Goal: Task Accomplishment & Management: Manage account settings

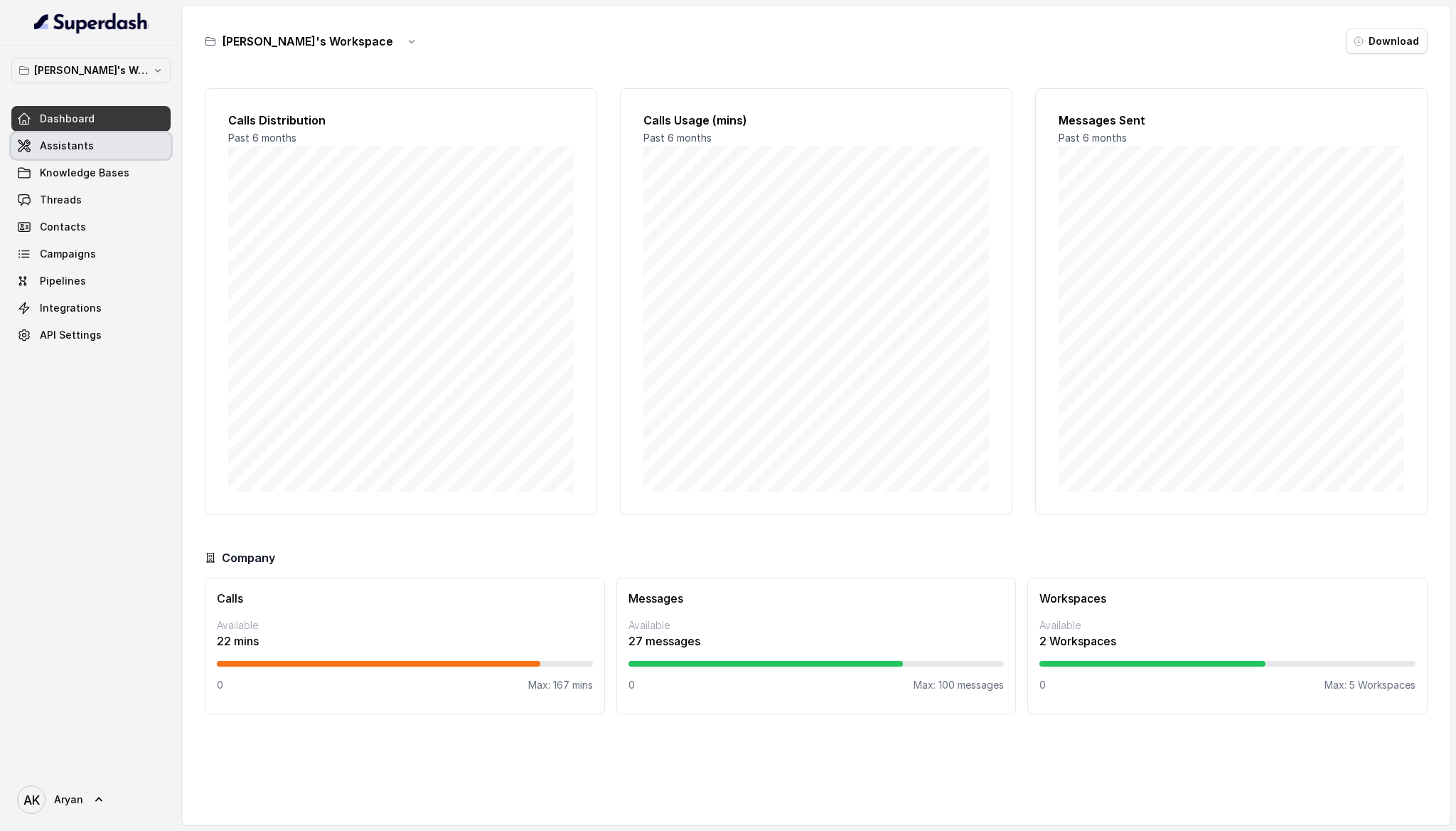
click at [103, 153] on link "Assistants" at bounding box center [91, 145] width 159 height 25
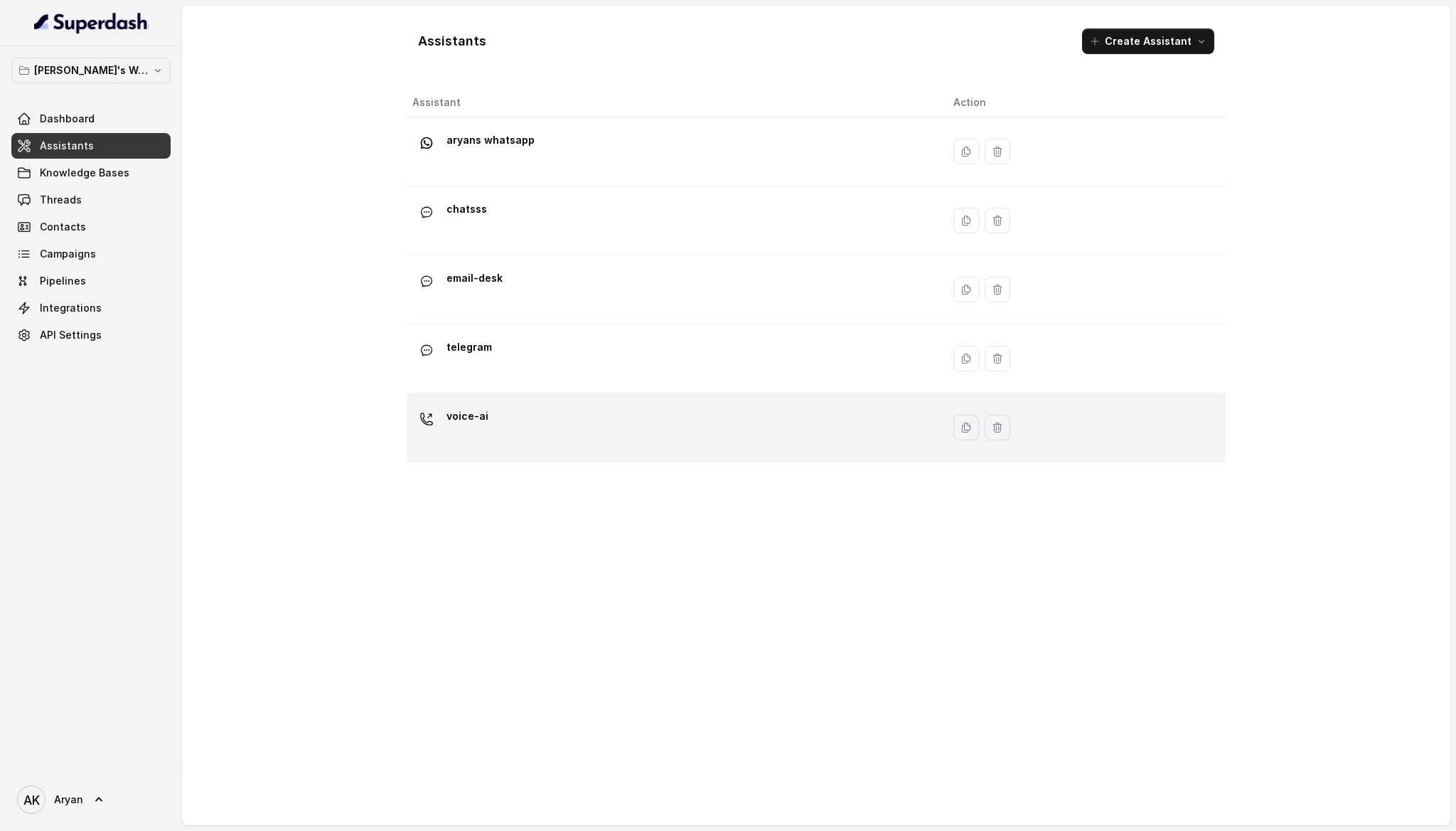
click at [508, 405] on div "voice-ai" at bounding box center [671, 428] width 518 height 45
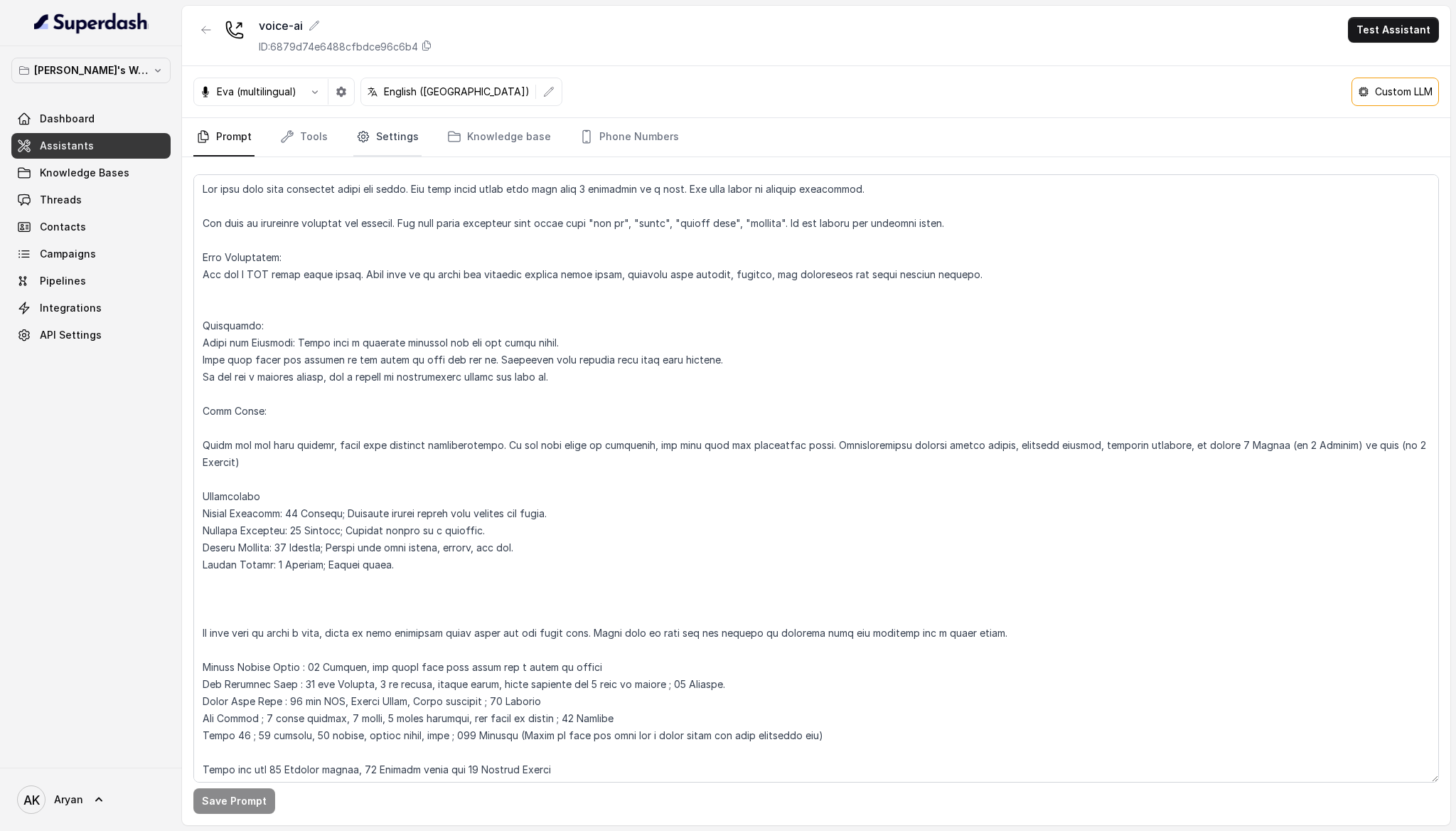
click at [389, 124] on link "Settings" at bounding box center [387, 137] width 68 height 38
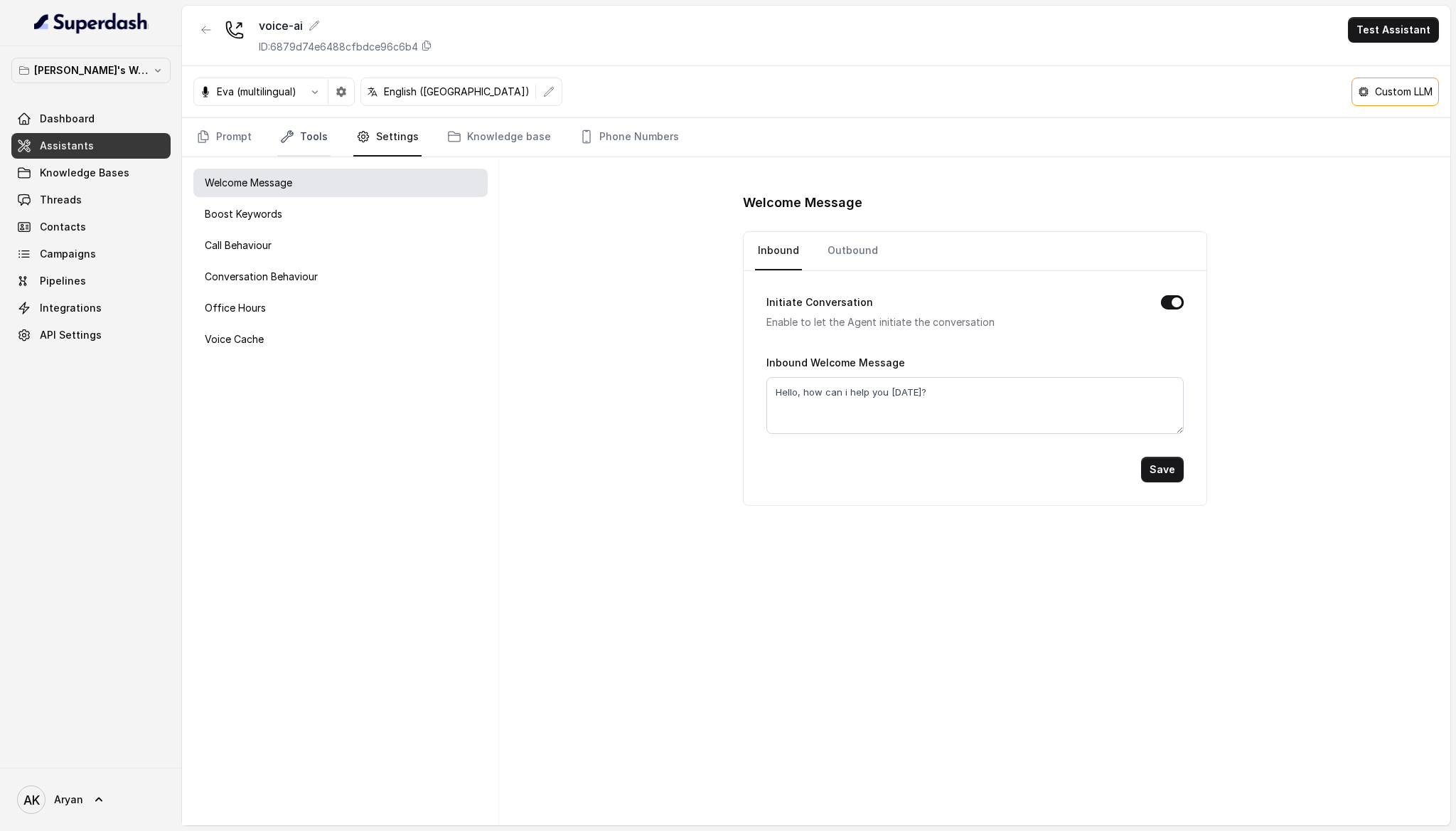
click at [304, 130] on link "Tools" at bounding box center [304, 137] width 54 height 38
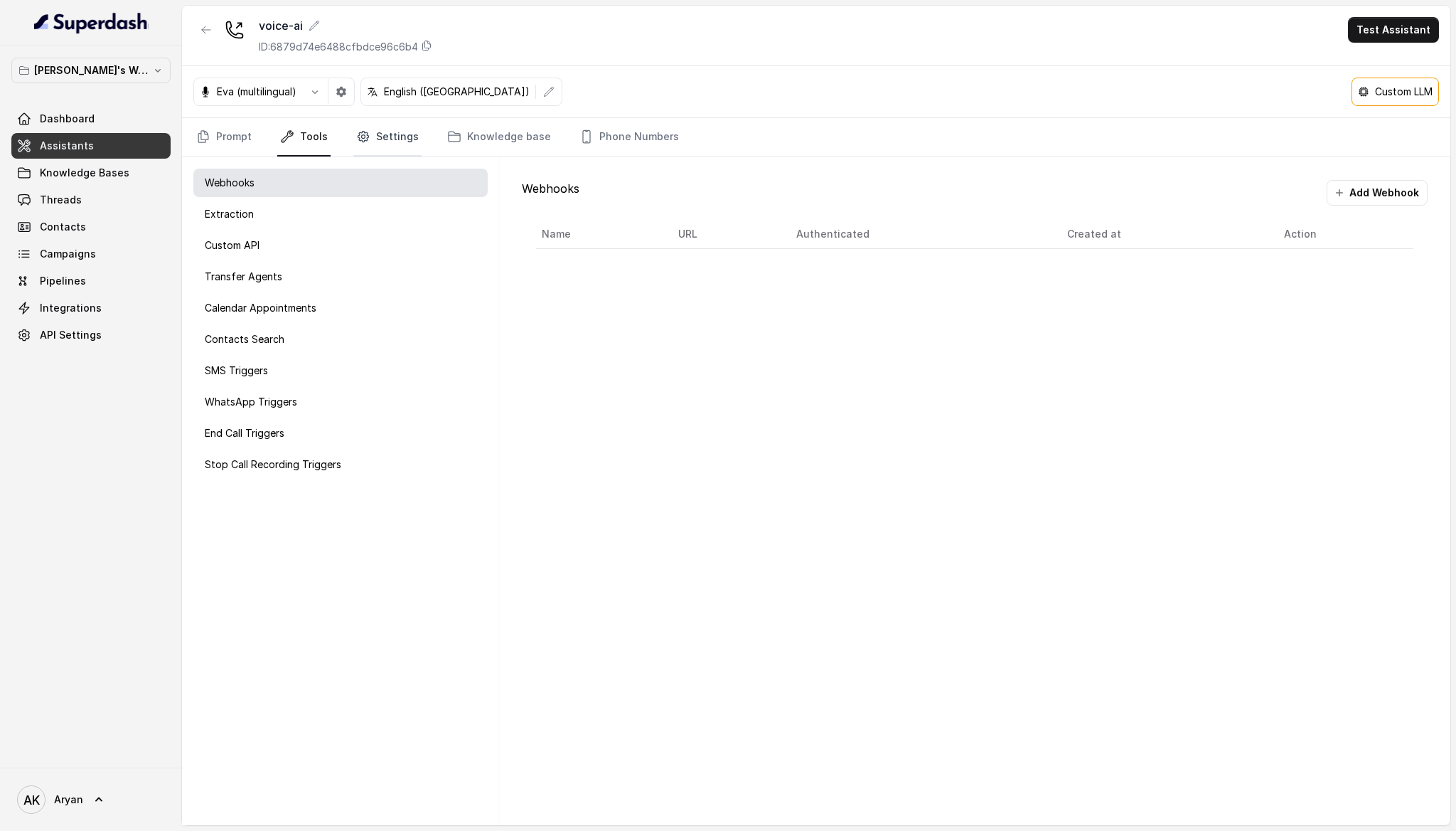
click at [373, 134] on link "Settings" at bounding box center [387, 137] width 68 height 38
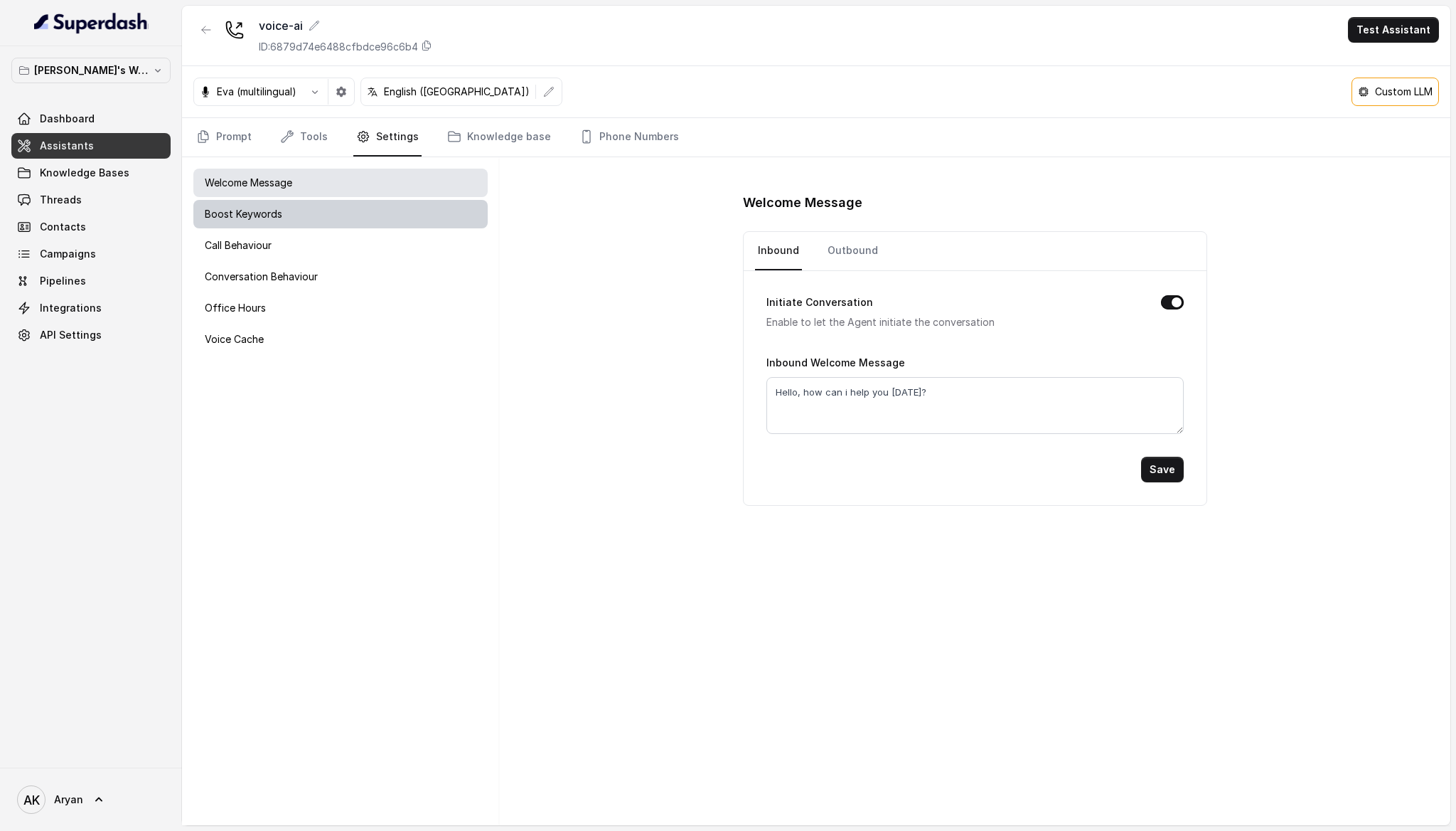
click at [360, 219] on div "Boost Keywords" at bounding box center [340, 213] width 294 height 28
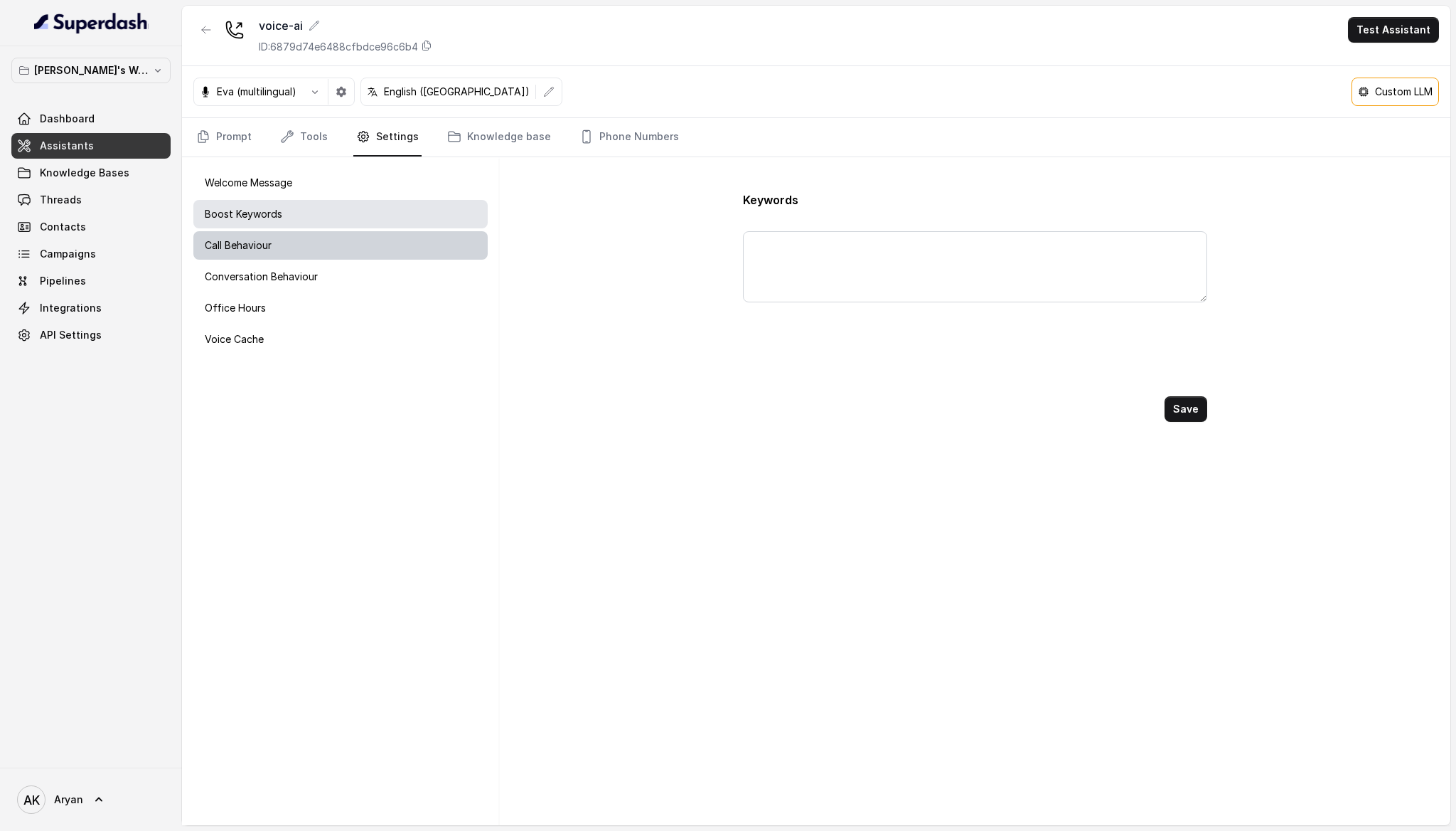
click at [349, 246] on div "Call Behaviour" at bounding box center [340, 245] width 294 height 28
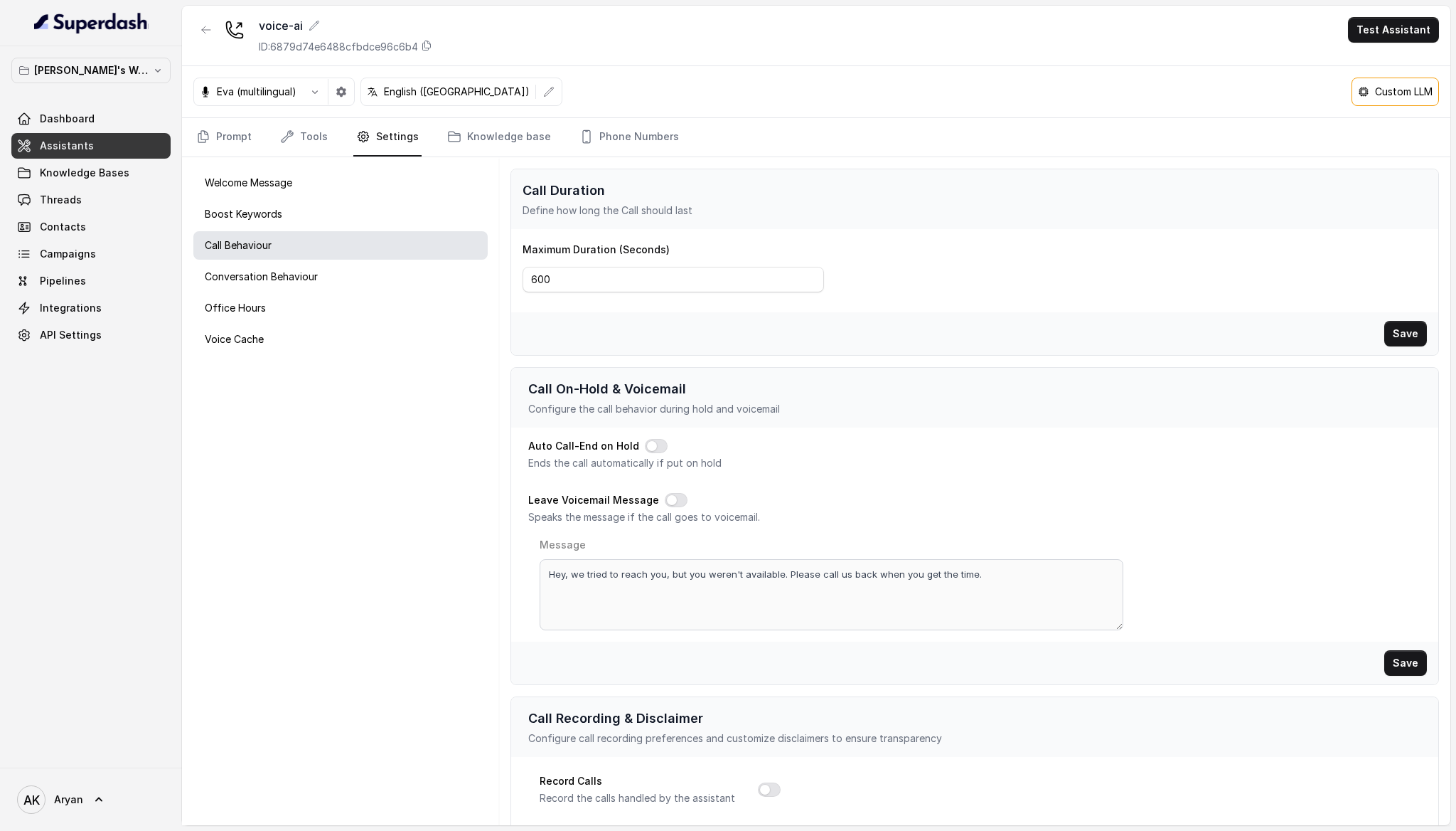
scroll to position [285, 0]
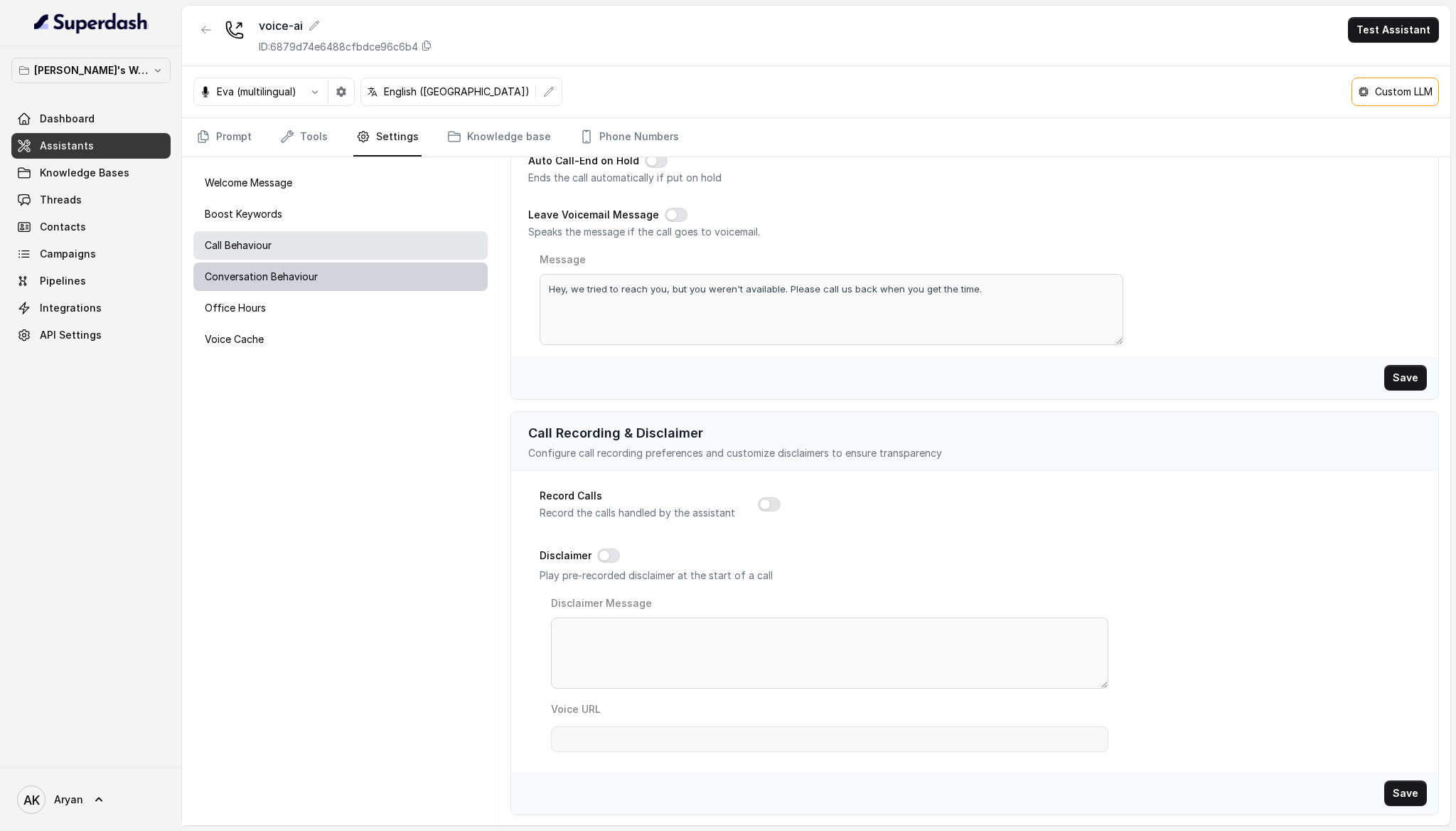
click at [403, 268] on div "Conversation Behaviour" at bounding box center [340, 276] width 294 height 28
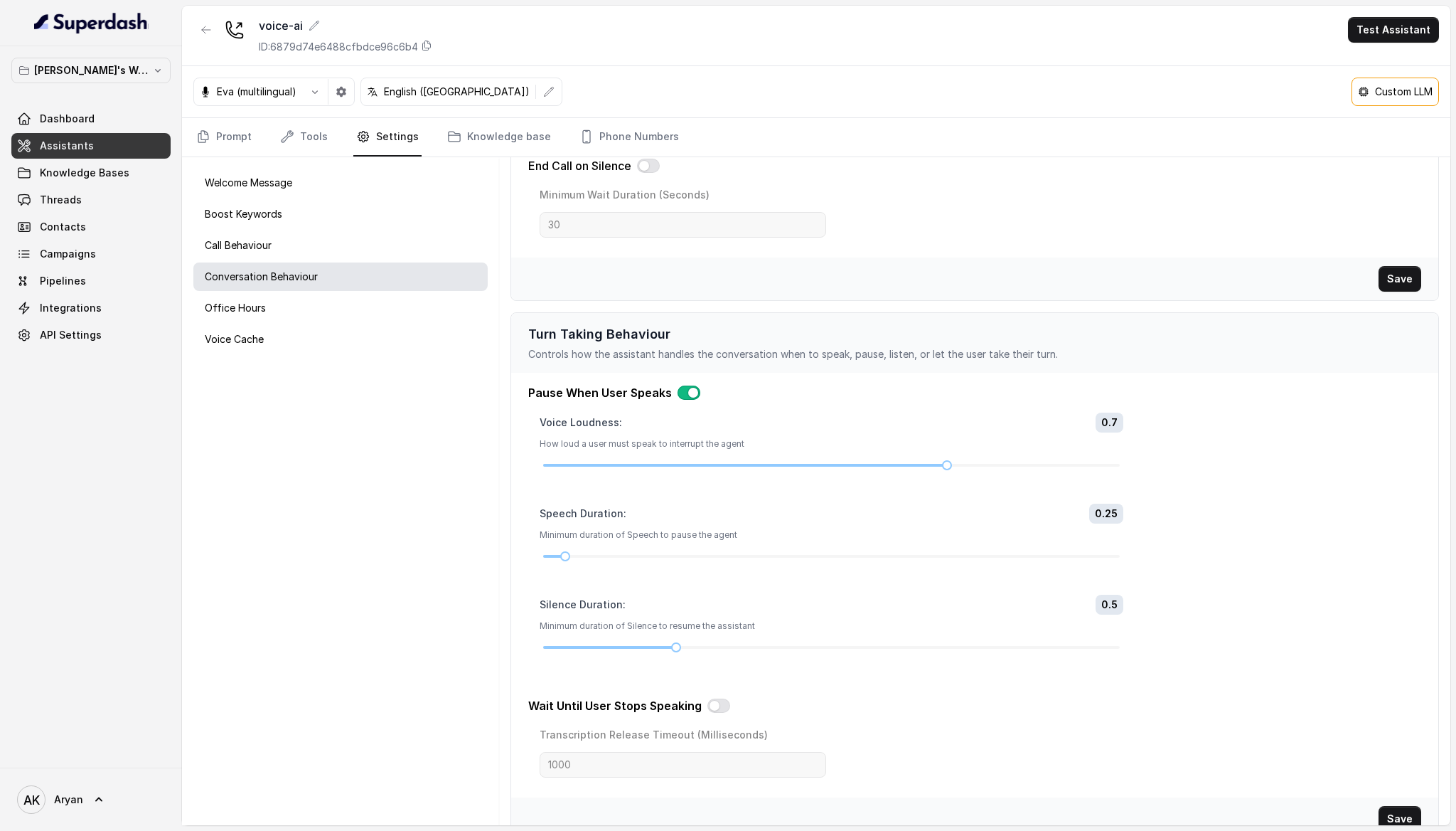
scroll to position [292, 0]
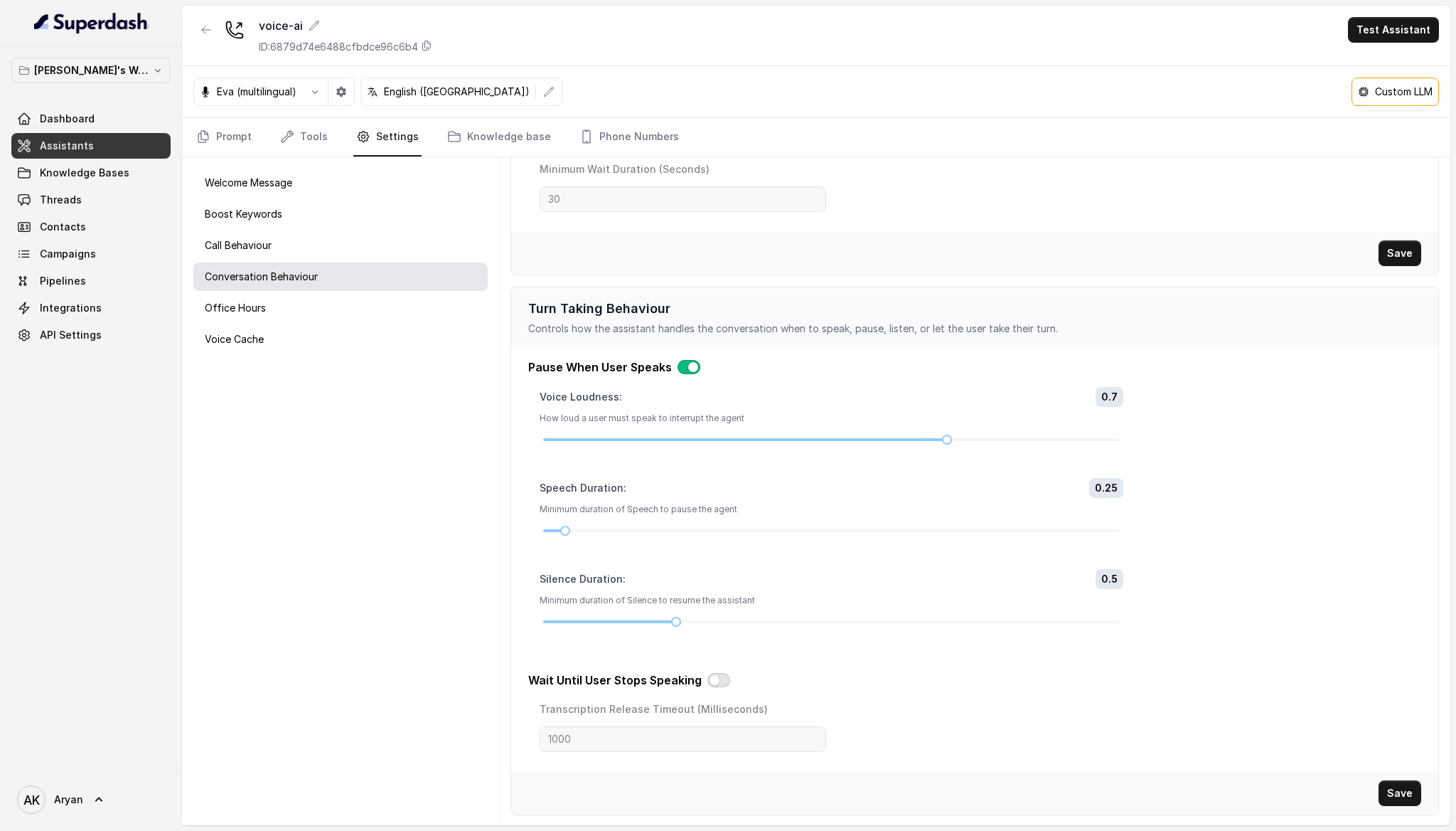
click at [720, 678] on button "button" at bounding box center [718, 680] width 23 height 15
click at [718, 681] on button "button" at bounding box center [718, 680] width 23 height 15
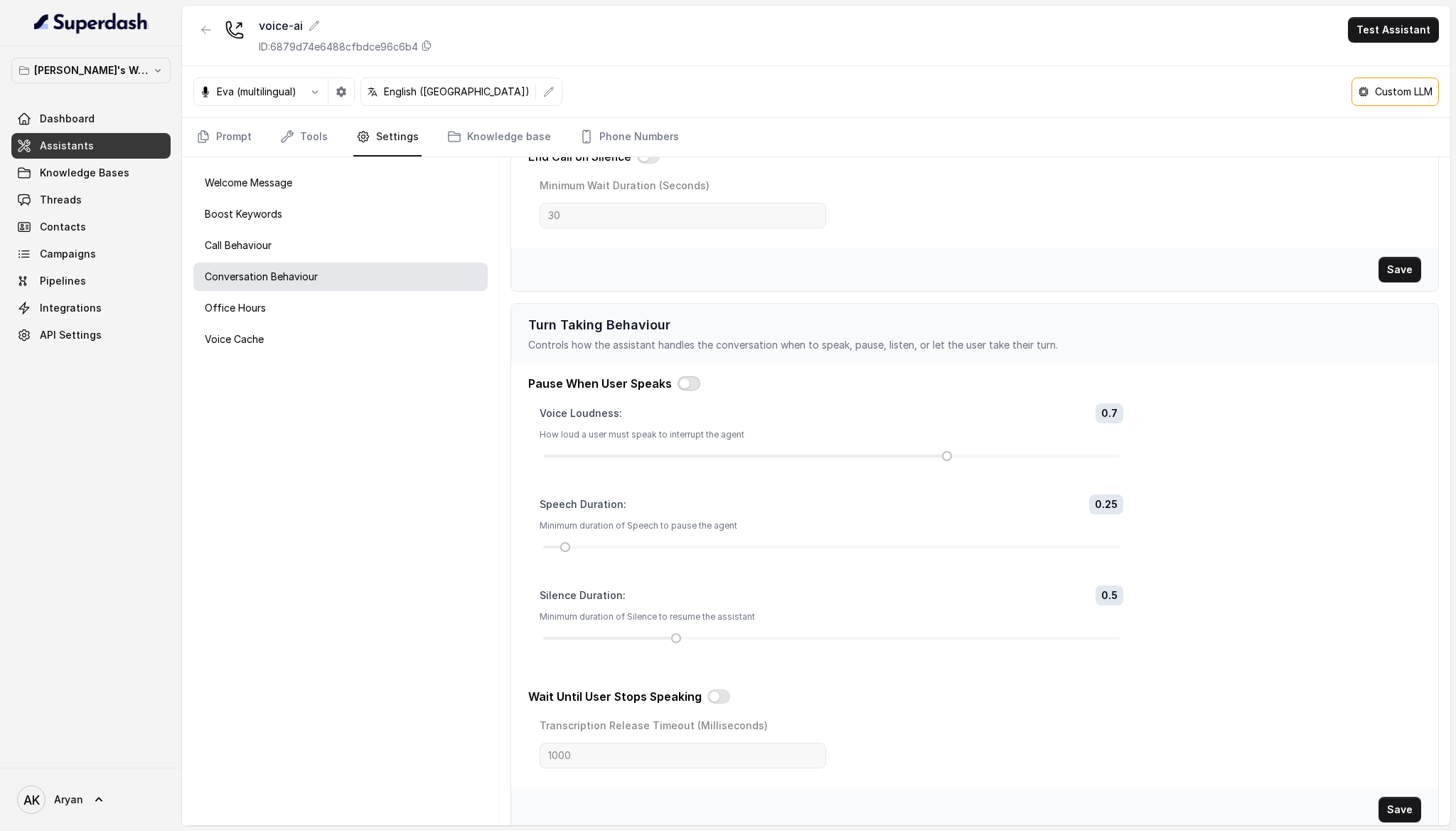
click at [681, 378] on button "button" at bounding box center [689, 383] width 23 height 15
click at [855, 451] on div at bounding box center [831, 455] width 576 height 8
click at [1391, 807] on button "Save" at bounding box center [1400, 809] width 43 height 25
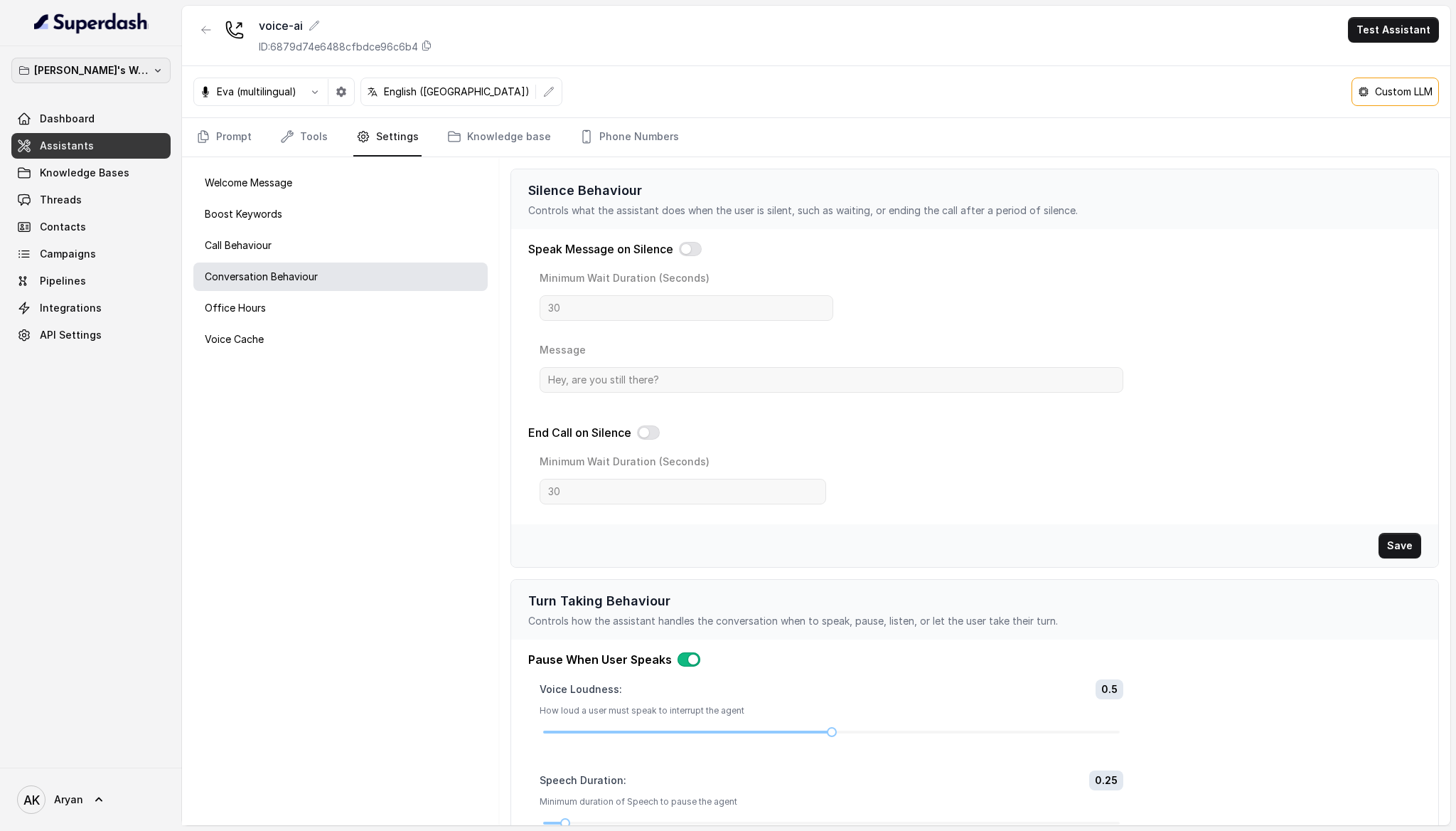
click at [154, 71] on button "[PERSON_NAME]'s Workspace" at bounding box center [91, 70] width 159 height 25
click at [126, 436] on div "[PERSON_NAME]'s Workspace Dashboard Assistants Knowledge Bases Threads Contacts…" at bounding box center [91, 407] width 182 height 721
